Goal: Task Accomplishment & Management: Manage account settings

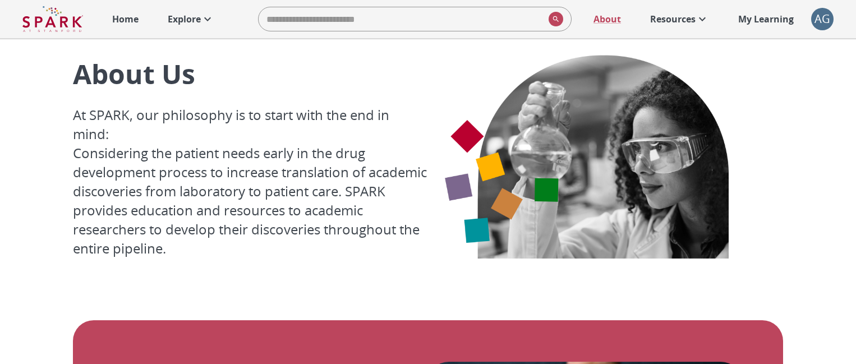
click at [200, 20] on p "Explore" at bounding box center [184, 18] width 33 height 13
click at [196, 21] on p "Explore" at bounding box center [184, 18] width 33 height 13
click at [182, 20] on p "Explore" at bounding box center [184, 18] width 33 height 13
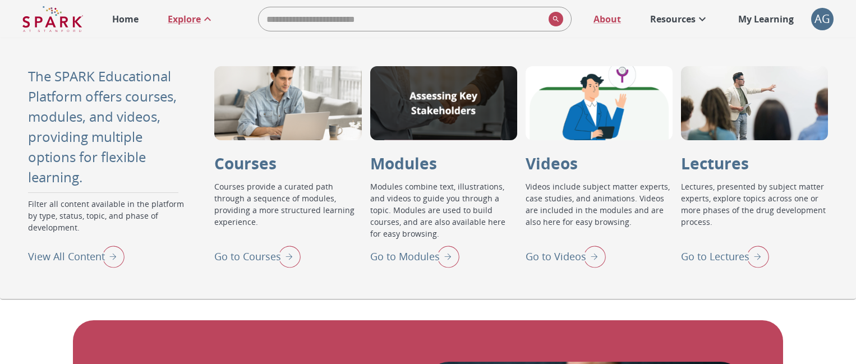
click at [68, 27] on img at bounding box center [52, 19] width 61 height 27
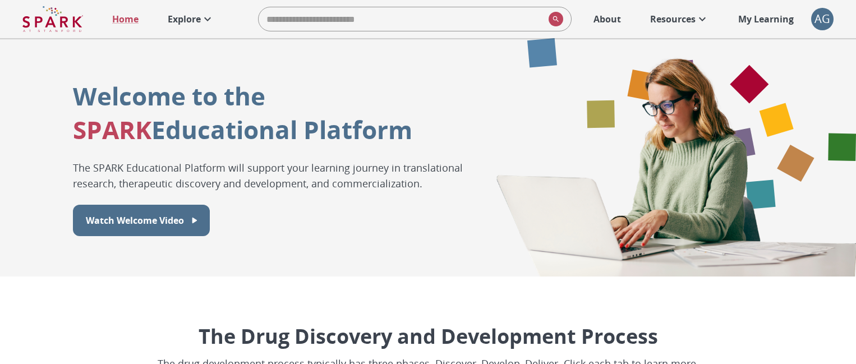
click at [57, 26] on img at bounding box center [52, 19] width 61 height 27
click at [819, 22] on div "AG" at bounding box center [822, 19] width 22 height 22
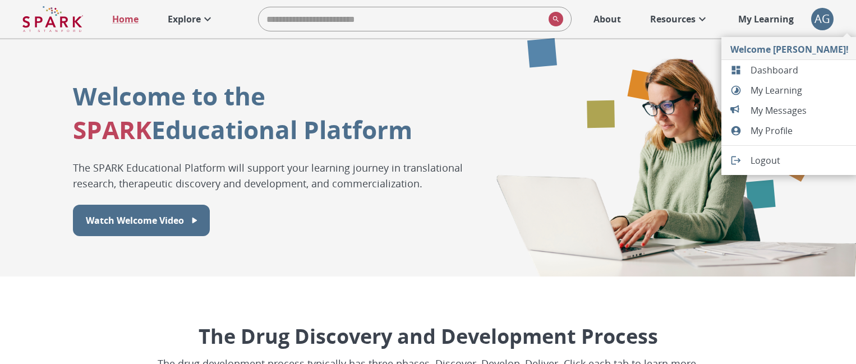
click at [761, 158] on span "Logout" at bounding box center [799, 160] width 98 height 13
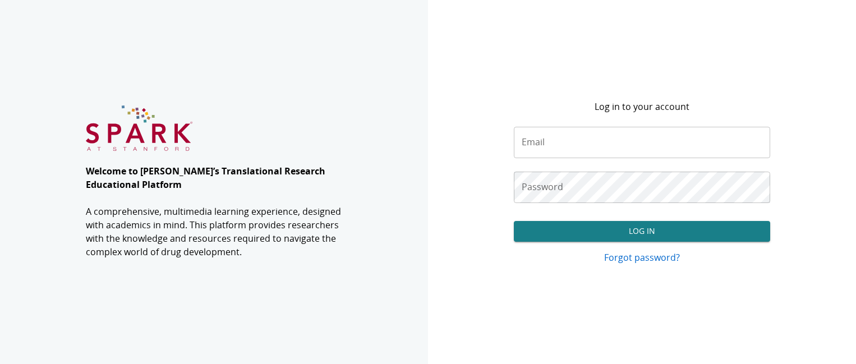
click at [542, 145] on input "Email" at bounding box center [642, 142] width 257 height 31
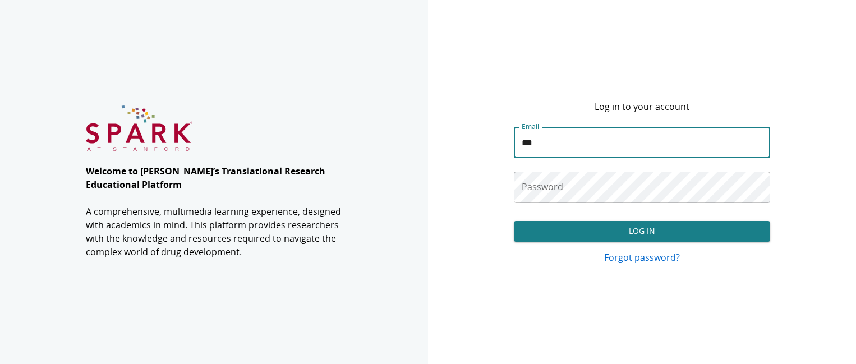
type input "**********"
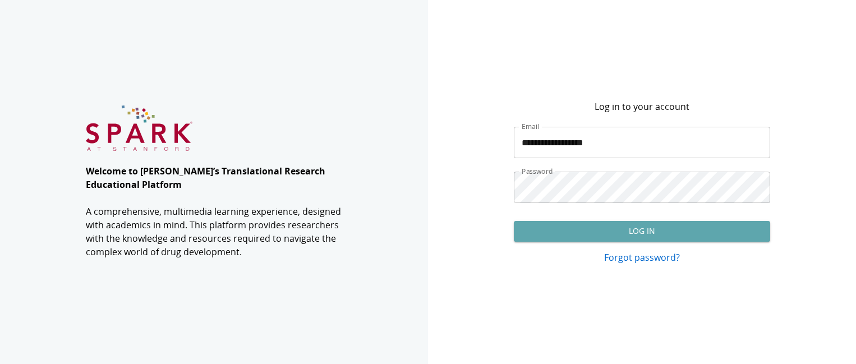
click at [585, 234] on button "Log In" at bounding box center [642, 231] width 257 height 21
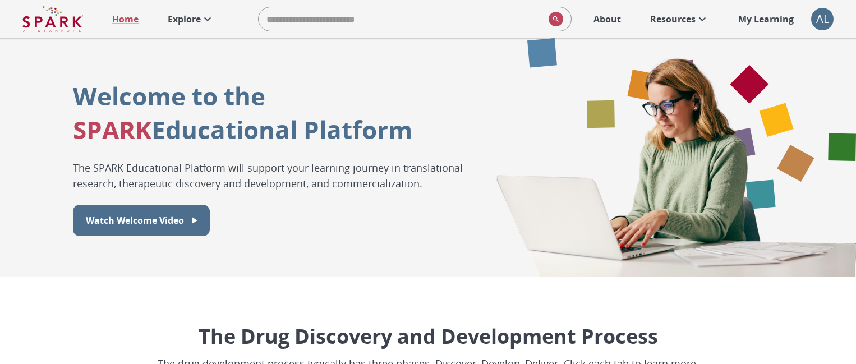
click at [192, 20] on p "Explore" at bounding box center [184, 18] width 33 height 13
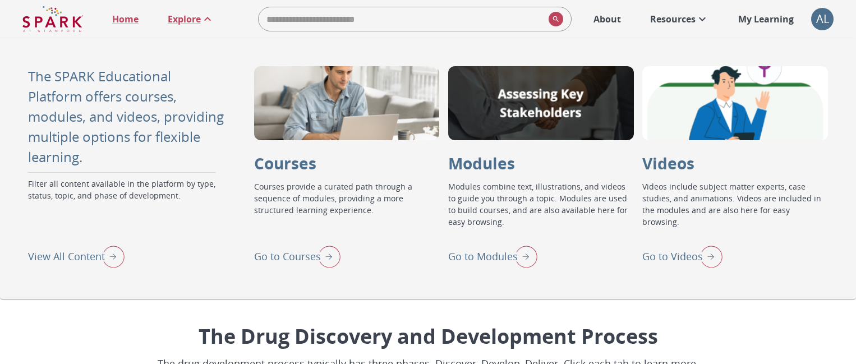
click at [87, 258] on p "View All Content" at bounding box center [66, 256] width 77 height 15
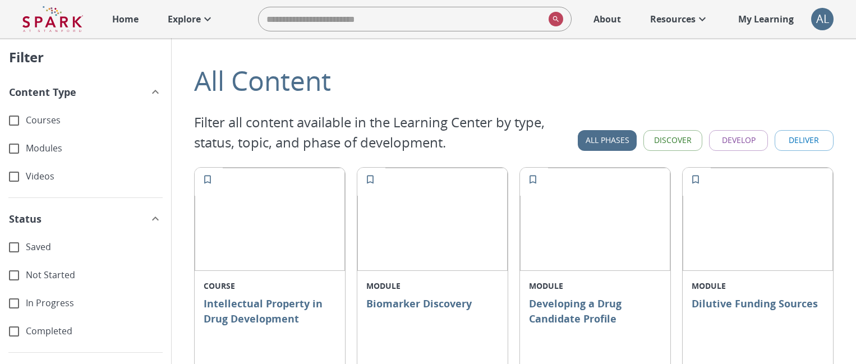
scroll to position [13, 0]
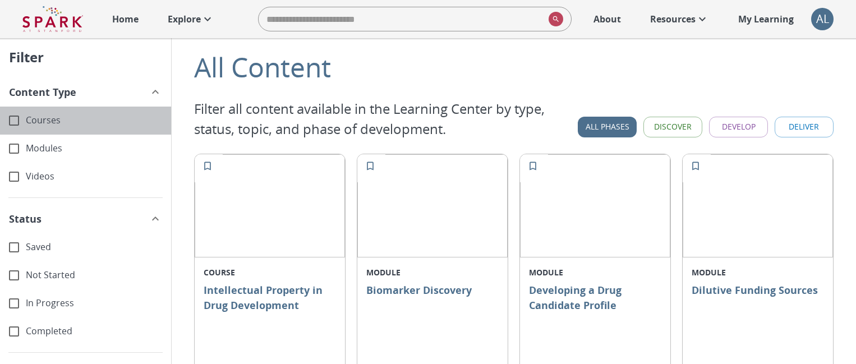
click at [61, 117] on span "Courses" at bounding box center [94, 120] width 136 height 13
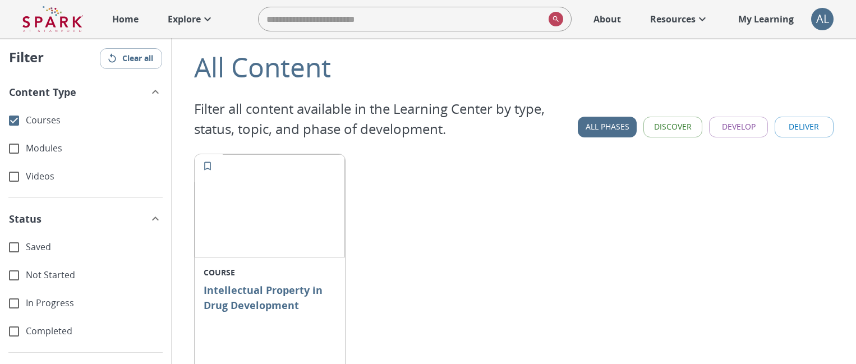
click at [130, 56] on button "Clear all" at bounding box center [131, 58] width 62 height 21
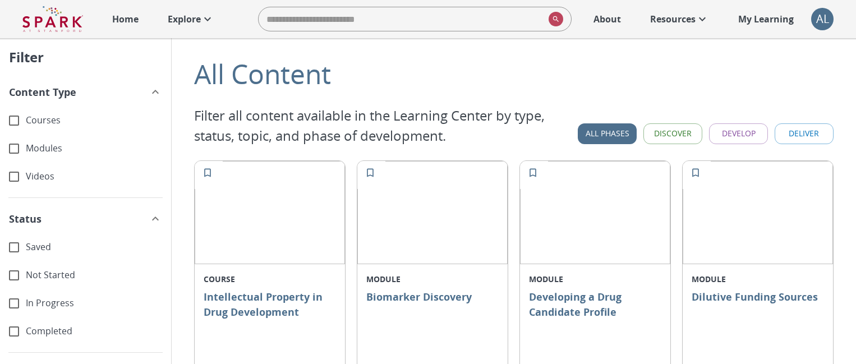
scroll to position [0, 0]
